Goal: Transaction & Acquisition: Purchase product/service

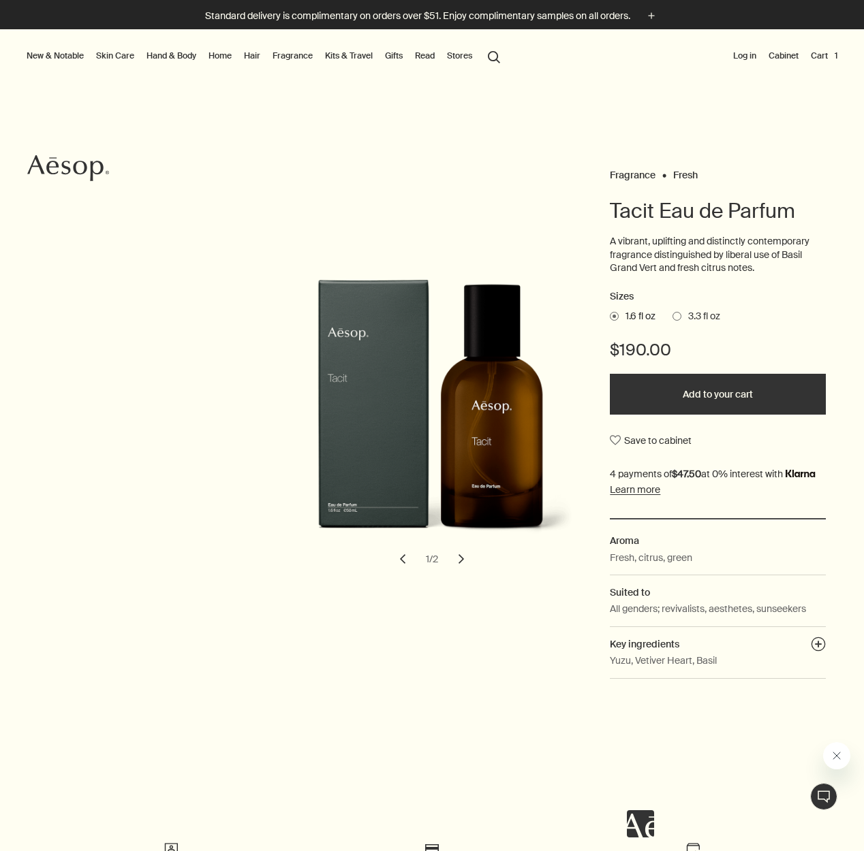
click at [811, 61] on button "Cart 1" at bounding box center [824, 56] width 32 height 16
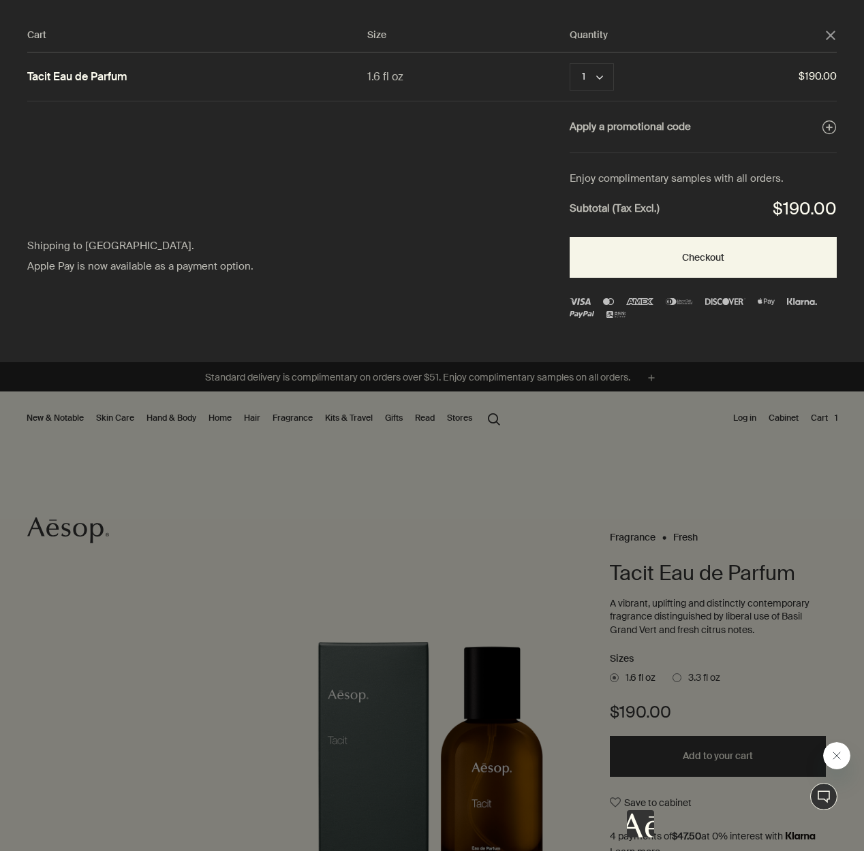
click at [477, 517] on div "Cart" at bounding box center [432, 425] width 864 height 851
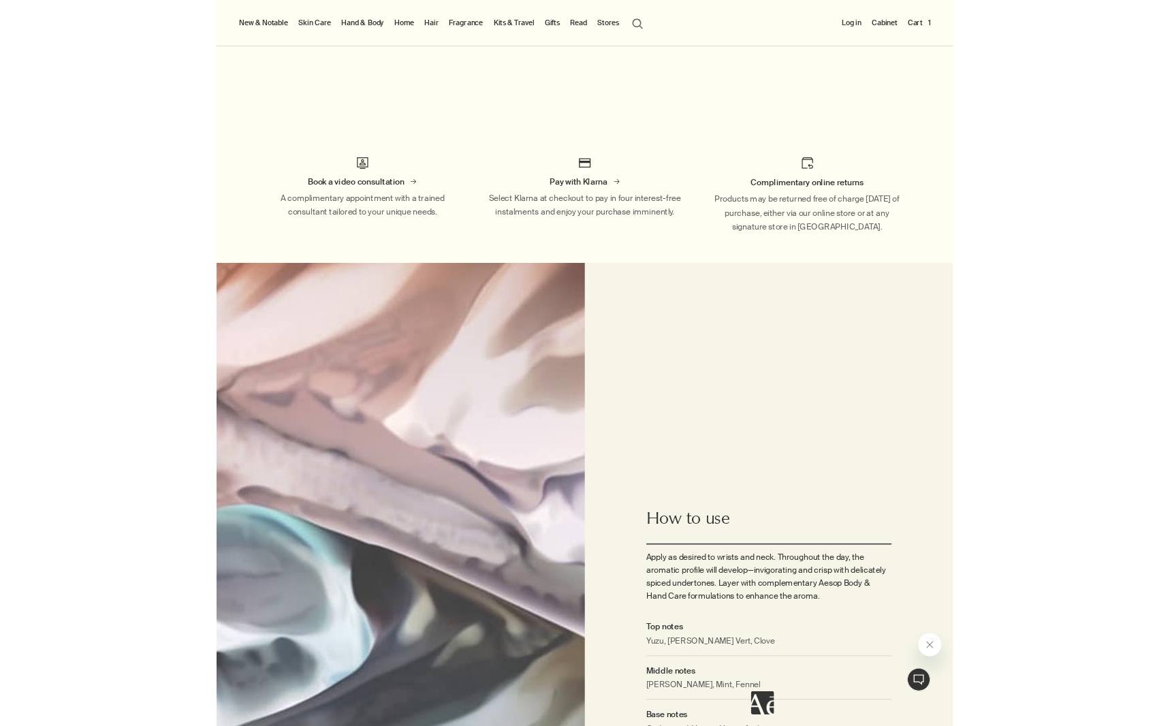
scroll to position [1122, 0]
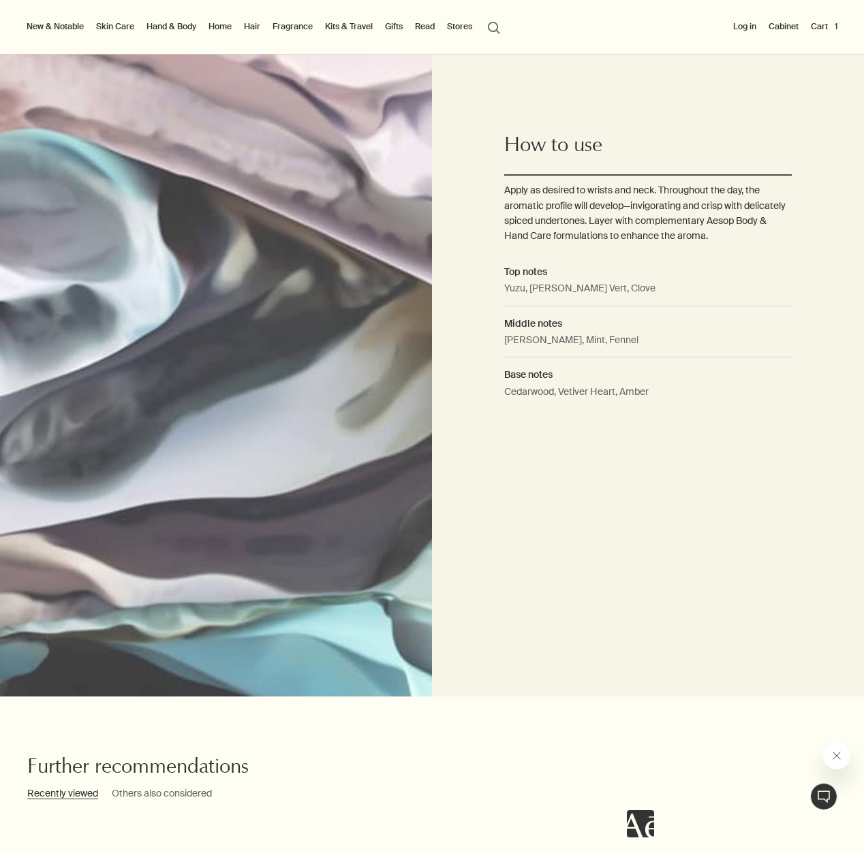
click at [399, 25] on link "Gifts" at bounding box center [393, 26] width 23 height 16
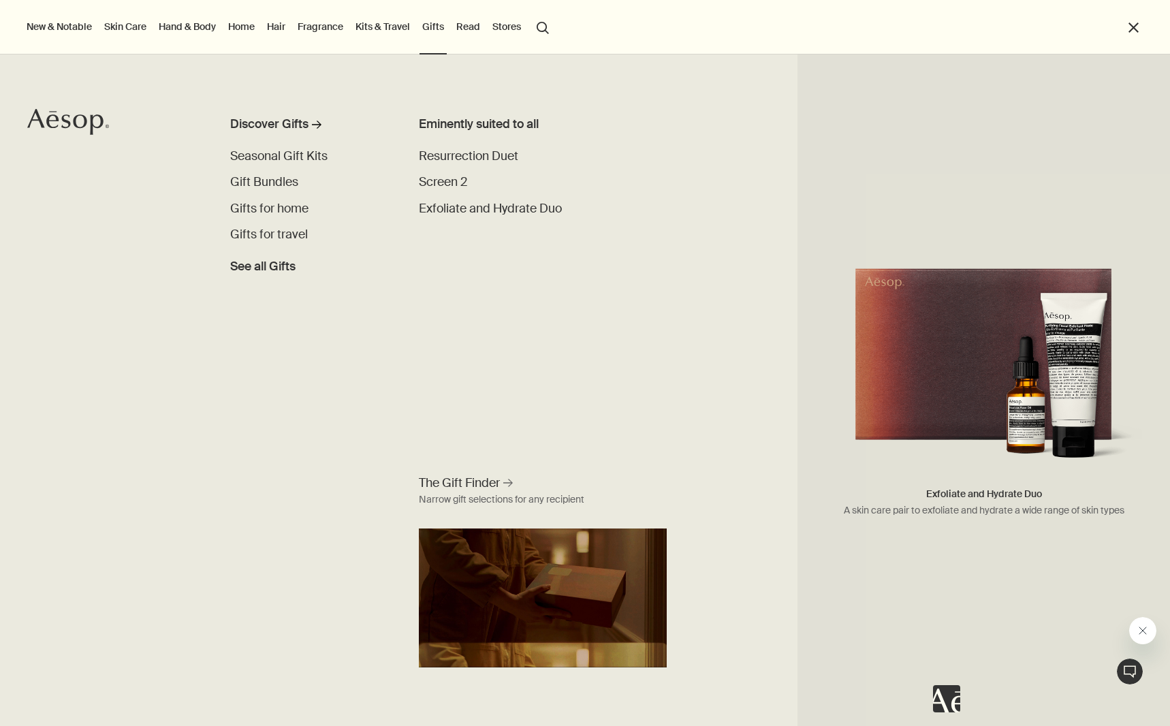
click at [863, 381] on img "primary" at bounding box center [983, 368] width 345 height 210
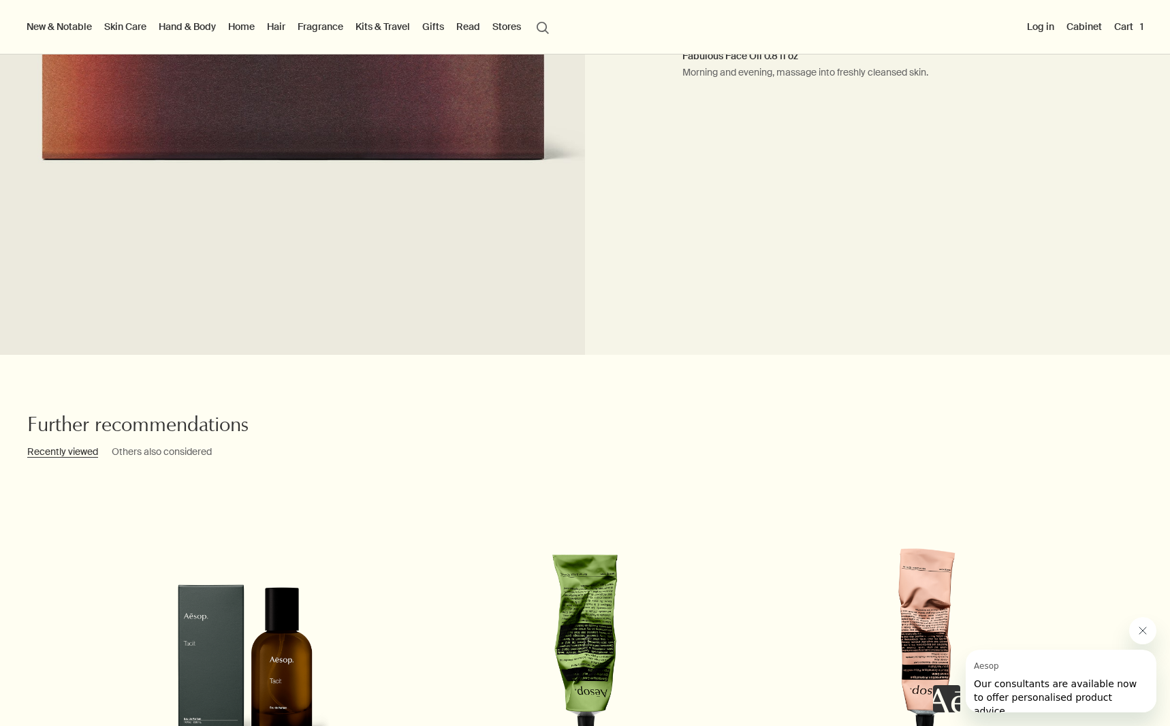
scroll to position [1276, 0]
